Goal: Participate in discussion: Engage in conversation with other users on a specific topic

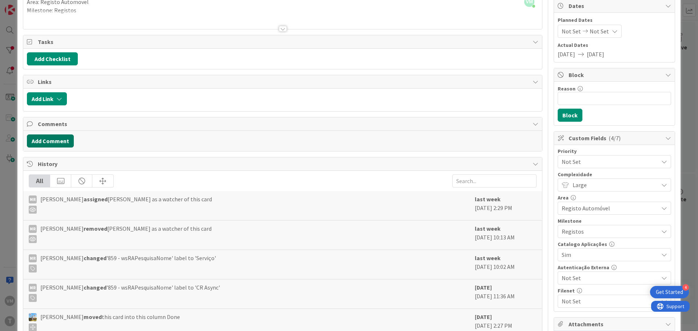
click at [57, 140] on button "Add Comment" at bounding box center [50, 140] width 47 height 13
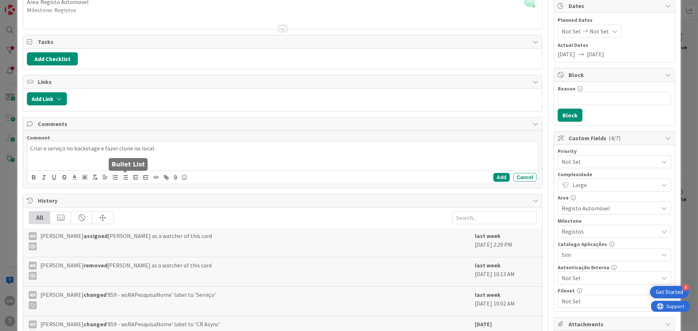
click at [124, 181] on button "button" at bounding box center [125, 177] width 10 height 9
click at [112, 180] on icon "button" at bounding box center [115, 177] width 7 height 7
click at [47, 148] on li "Criar o serviço no backstage e fazer clone no local." at bounding box center [287, 148] width 496 height 8
click at [60, 148] on li at bounding box center [287, 148] width 496 height 8
click at [148, 158] on li "Criar o serviço no backstage e fazer clone no local." at bounding box center [287, 157] width 496 height 8
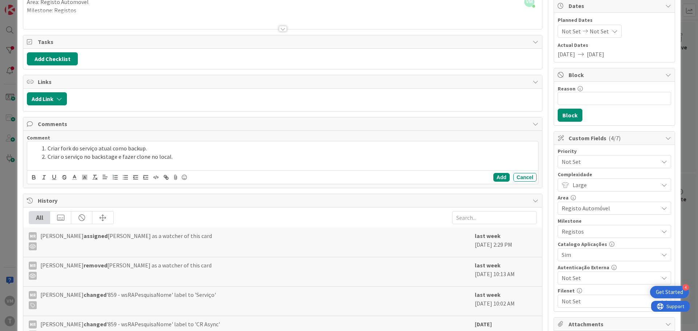
click at [188, 158] on li "Criar o serviço no backstage e fazer clone no local." at bounding box center [287, 157] width 496 height 8
click at [145, 158] on li "Criar o serviço no backstage e fazer clone no local." at bounding box center [287, 157] width 496 height 8
click at [493, 178] on button "Add" at bounding box center [501, 177] width 16 height 9
